Goal: Information Seeking & Learning: Understand process/instructions

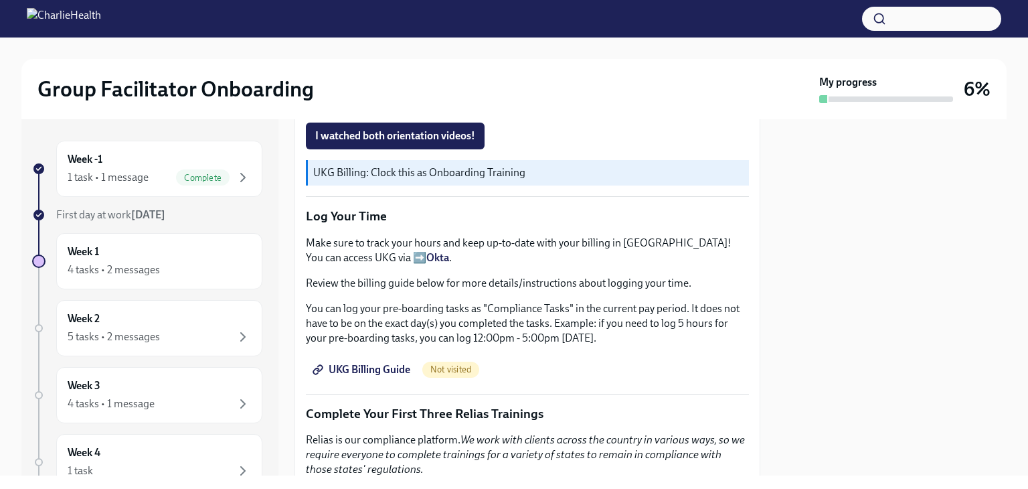
scroll to position [1200, 0]
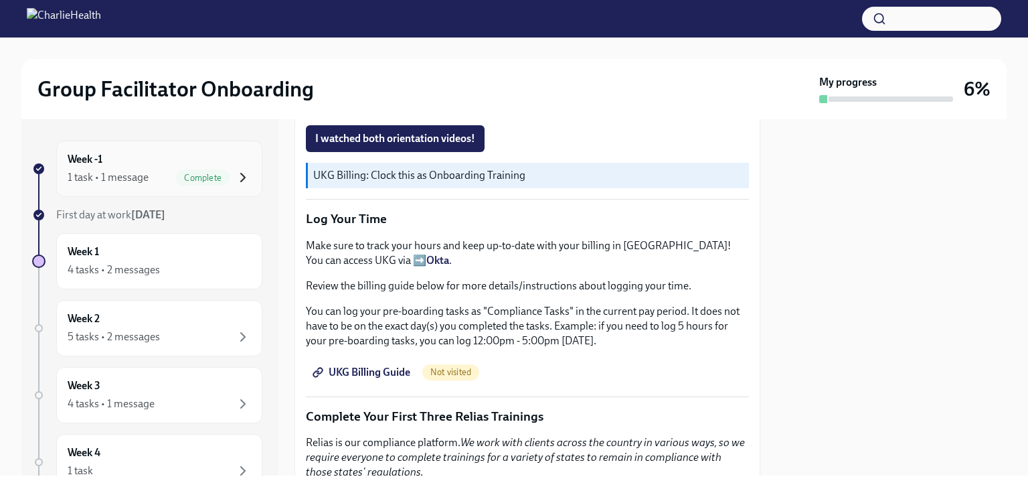
click at [235, 179] on icon "button" at bounding box center [243, 177] width 16 height 16
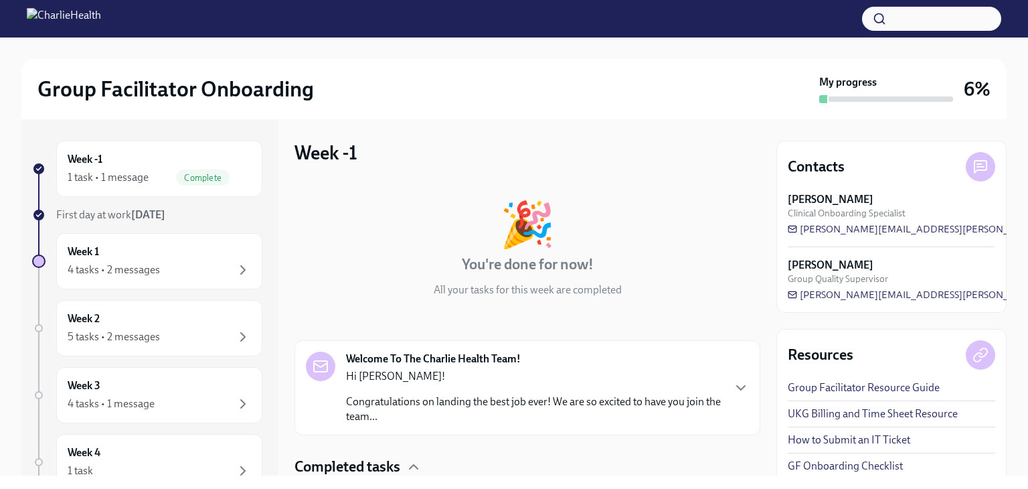
scroll to position [98, 0]
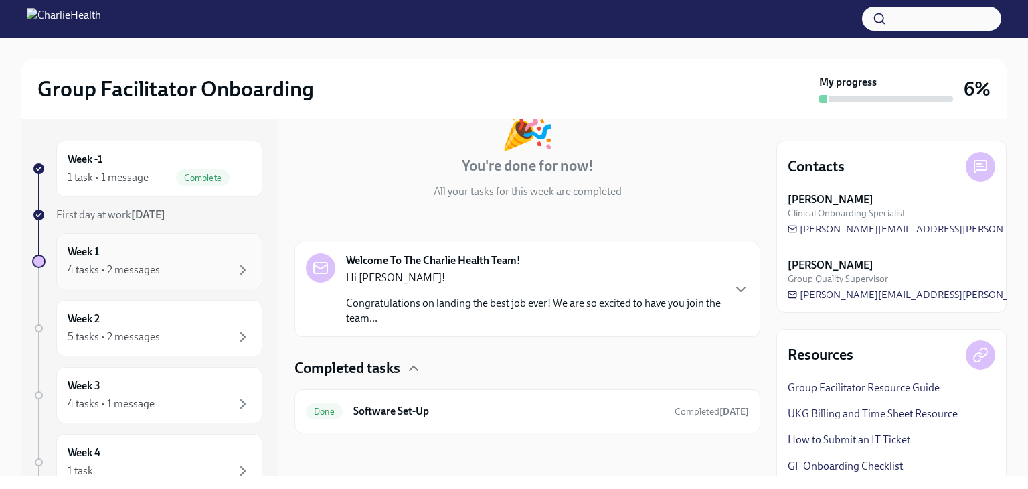
click at [171, 252] on div "Week 1 4 tasks • 2 messages" at bounding box center [159, 260] width 183 height 33
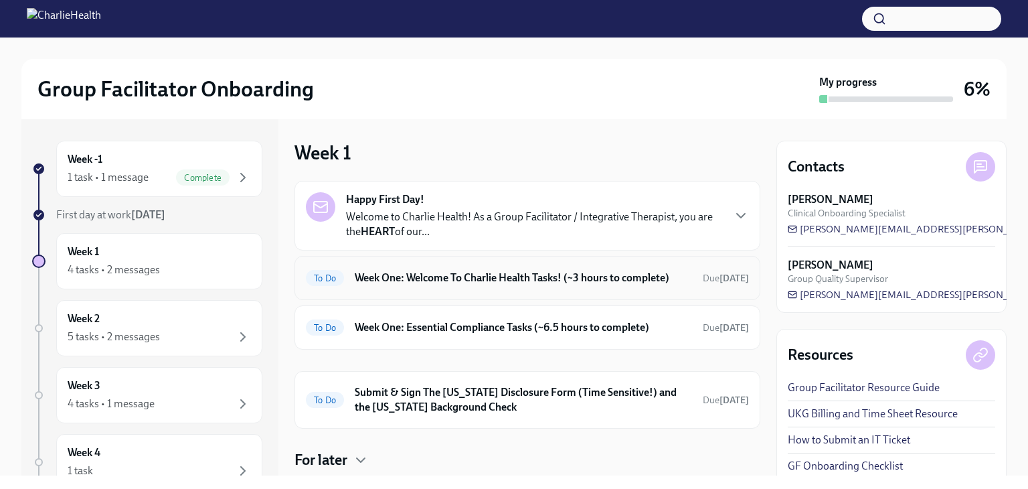
click at [378, 281] on h6 "Week One: Welcome To Charlie Health Tasks! (~3 hours to complete)" at bounding box center [523, 277] width 337 height 15
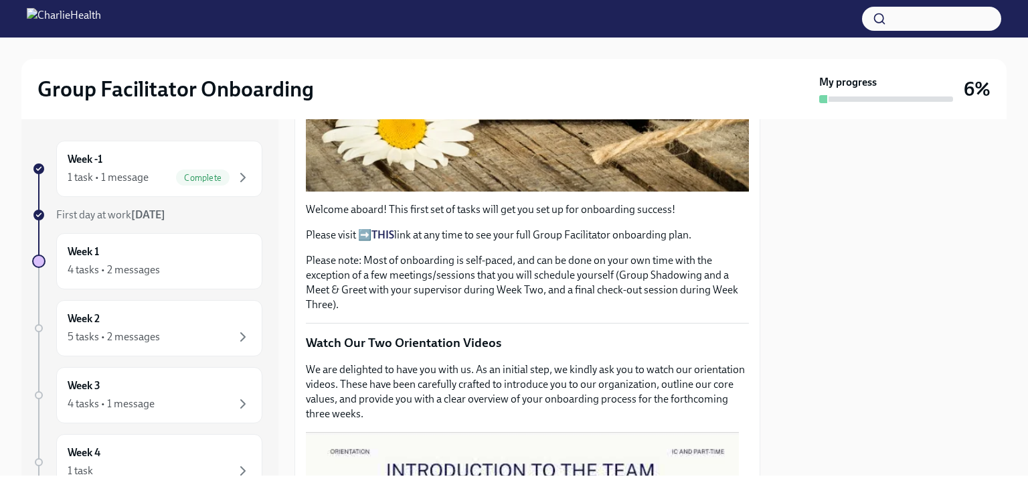
scroll to position [391, 0]
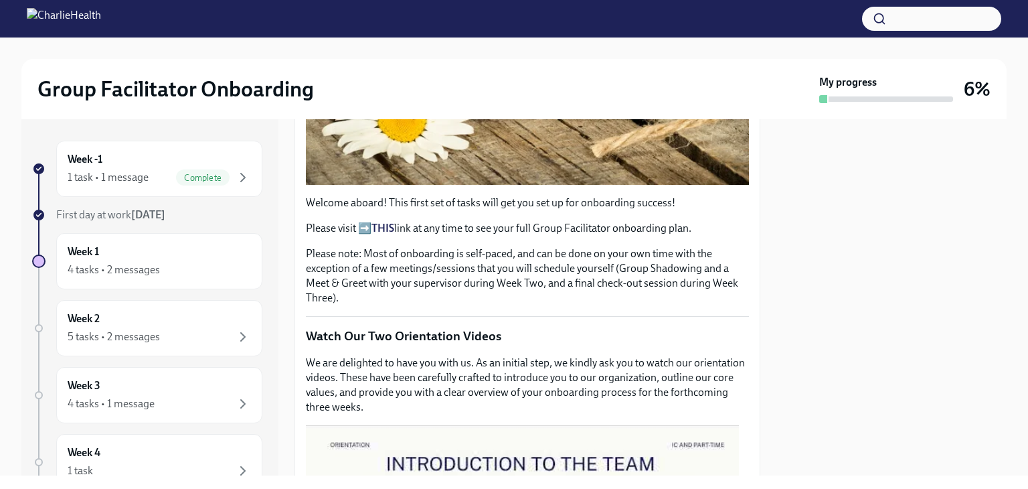
click at [375, 223] on strong "THIS" at bounding box center [383, 228] width 23 height 13
